Goal: Information Seeking & Learning: Learn about a topic

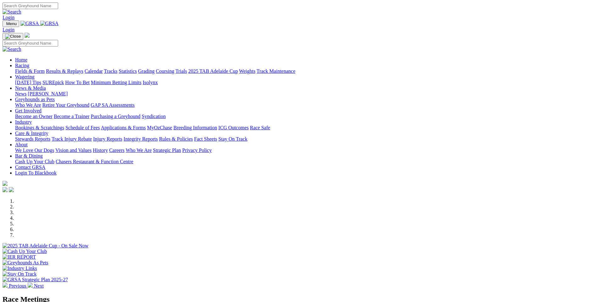
click at [103, 69] on link "Calendar" at bounding box center [94, 71] width 18 height 5
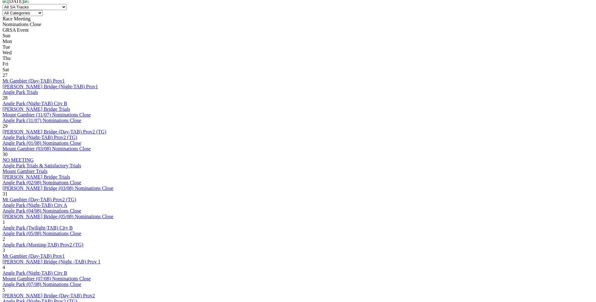
scroll to position [314, 0]
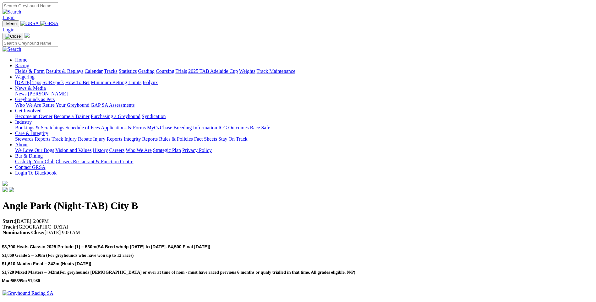
drag, startPoint x: 107, startPoint y: 120, endPoint x: 343, endPoint y: 119, distance: 236.1
click at [343, 242] on h2 "$3,700 Heats Classic 2025 Prelude (1) – 530m (SA Bred whelp Jul 23 to Dec 23. $…" at bounding box center [298, 263] width 593 height 42
drag, startPoint x: 343, startPoint y: 119, endPoint x: 298, endPoint y: 118, distance: 45.3
copy span "Heats Classic 2025 Prelude (1) – 530m (SA Bred whelp Jul 23 to Dec 23. $4,500 F…"
click at [29, 63] on link "Racing" at bounding box center [22, 65] width 14 height 5
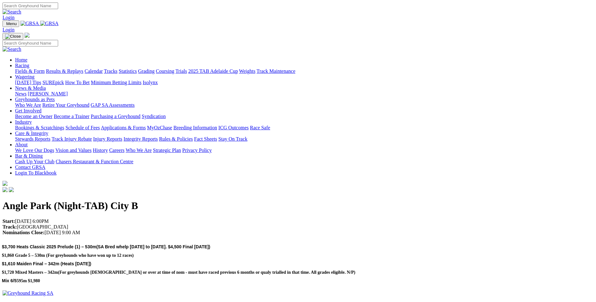
click at [29, 63] on link "Racing" at bounding box center [22, 65] width 14 height 5
click at [45, 69] on link "Fields & Form" at bounding box center [30, 71] width 30 height 5
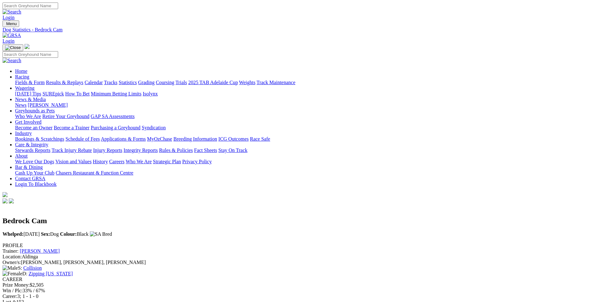
click at [21, 33] on img at bounding box center [12, 36] width 19 height 6
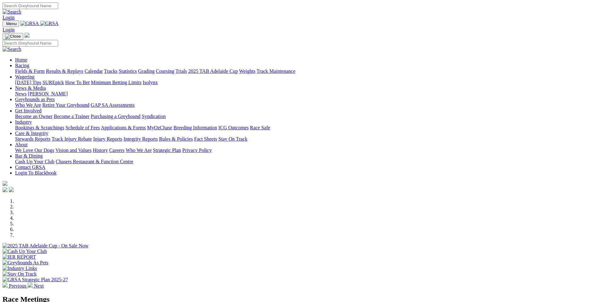
scroll to position [34, 0]
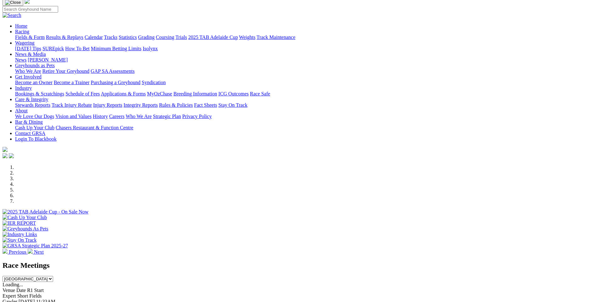
click at [288, 182] on li at bounding box center [304, 185] width 579 height 6
click at [335, 187] on li at bounding box center [304, 190] width 579 height 6
click at [417, 238] on div at bounding box center [298, 238] width 591 height 0
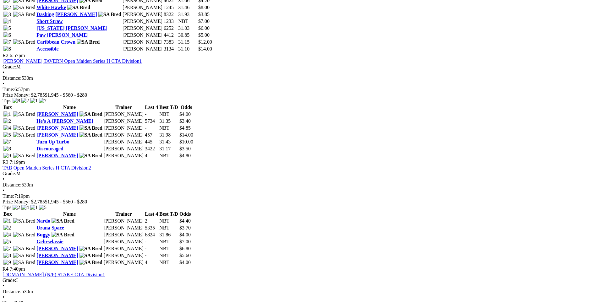
scroll to position [377, 0]
